Goal: Ask a question

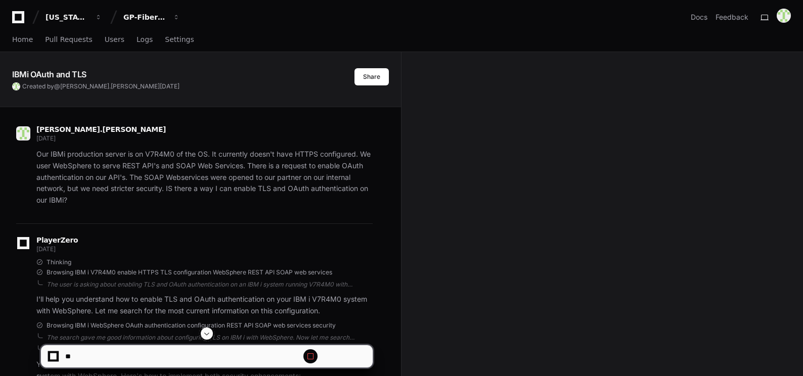
click at [205, 333] on span at bounding box center [207, 334] width 8 height 8
click at [208, 336] on span at bounding box center [207, 334] width 8 height 8
click at [209, 335] on span at bounding box center [207, 334] width 8 height 8
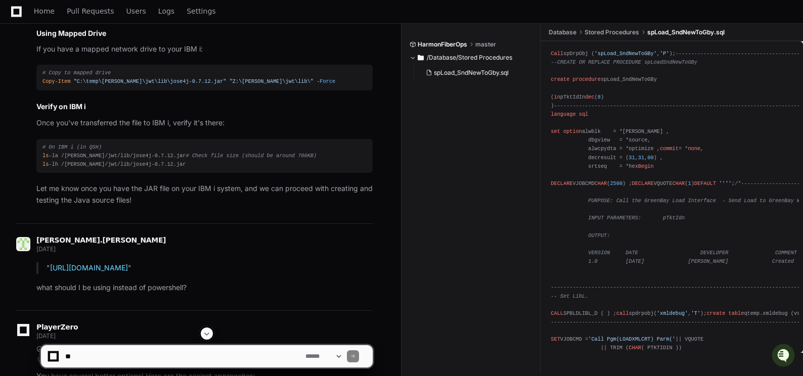
scroll to position [20315, 0]
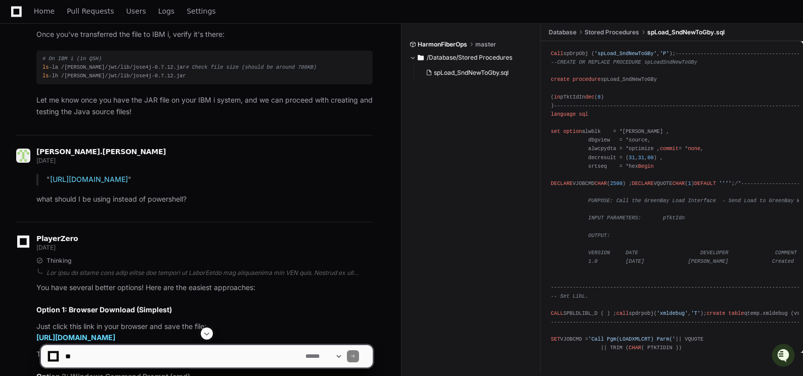
click at [86, 358] on textarea at bounding box center [183, 356] width 240 height 22
click at [207, 331] on span at bounding box center [207, 334] width 8 height 8
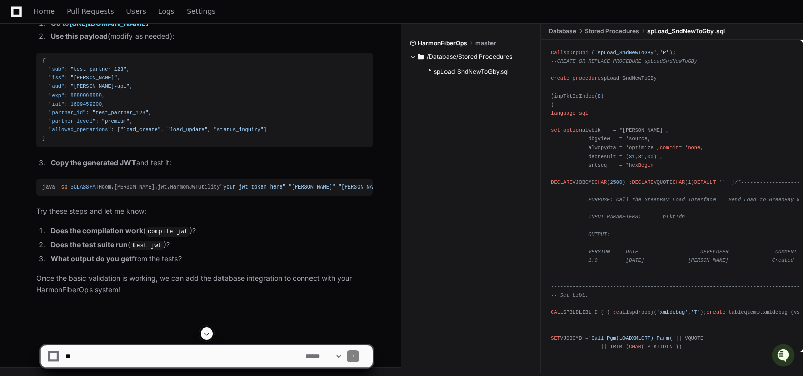
scroll to position [41712, 0]
click at [83, 355] on textarea at bounding box center [183, 356] width 240 height 22
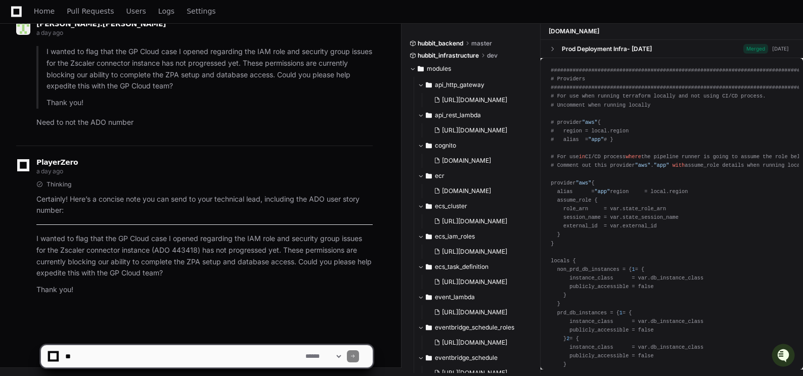
scroll to position [96740, 0]
